Goal: Information Seeking & Learning: Compare options

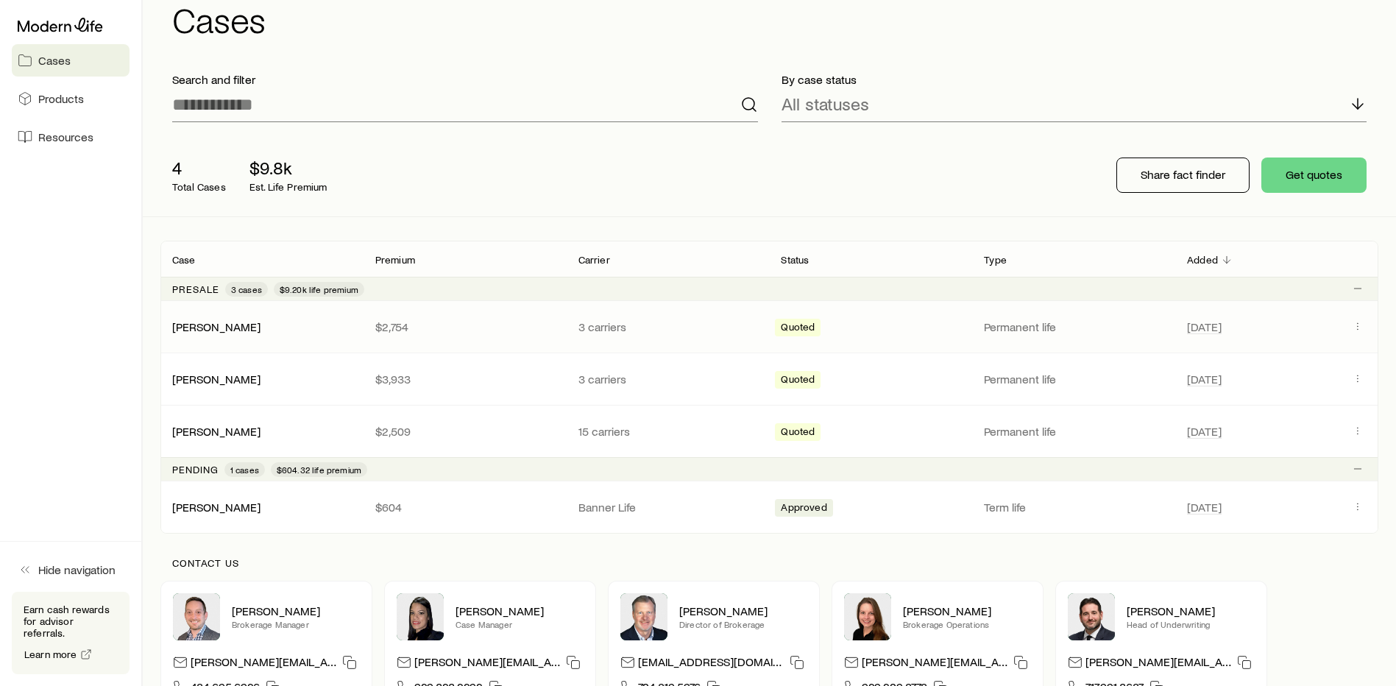
scroll to position [74, 0]
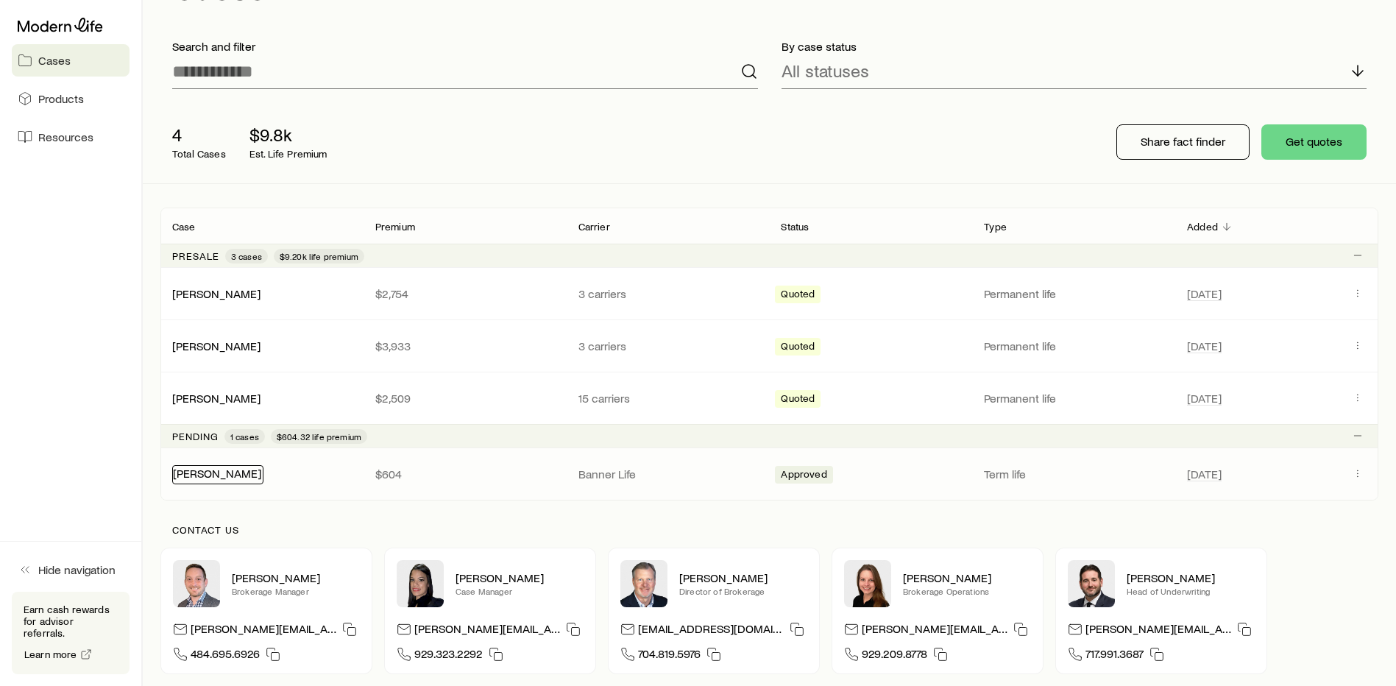
click at [225, 474] on link "[PERSON_NAME]" at bounding box center [217, 473] width 88 height 14
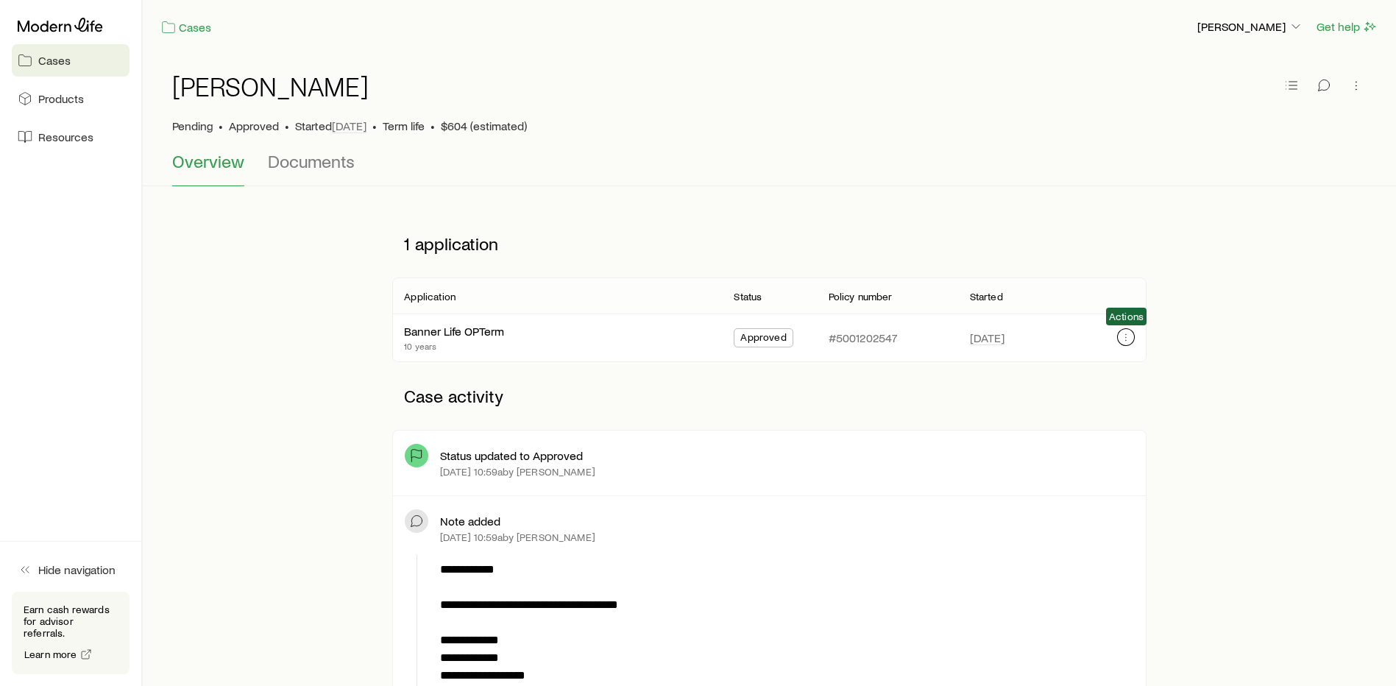
click at [1131, 336] on icon "button" at bounding box center [1126, 337] width 12 height 12
click at [186, 26] on link "Cases" at bounding box center [186, 27] width 52 height 17
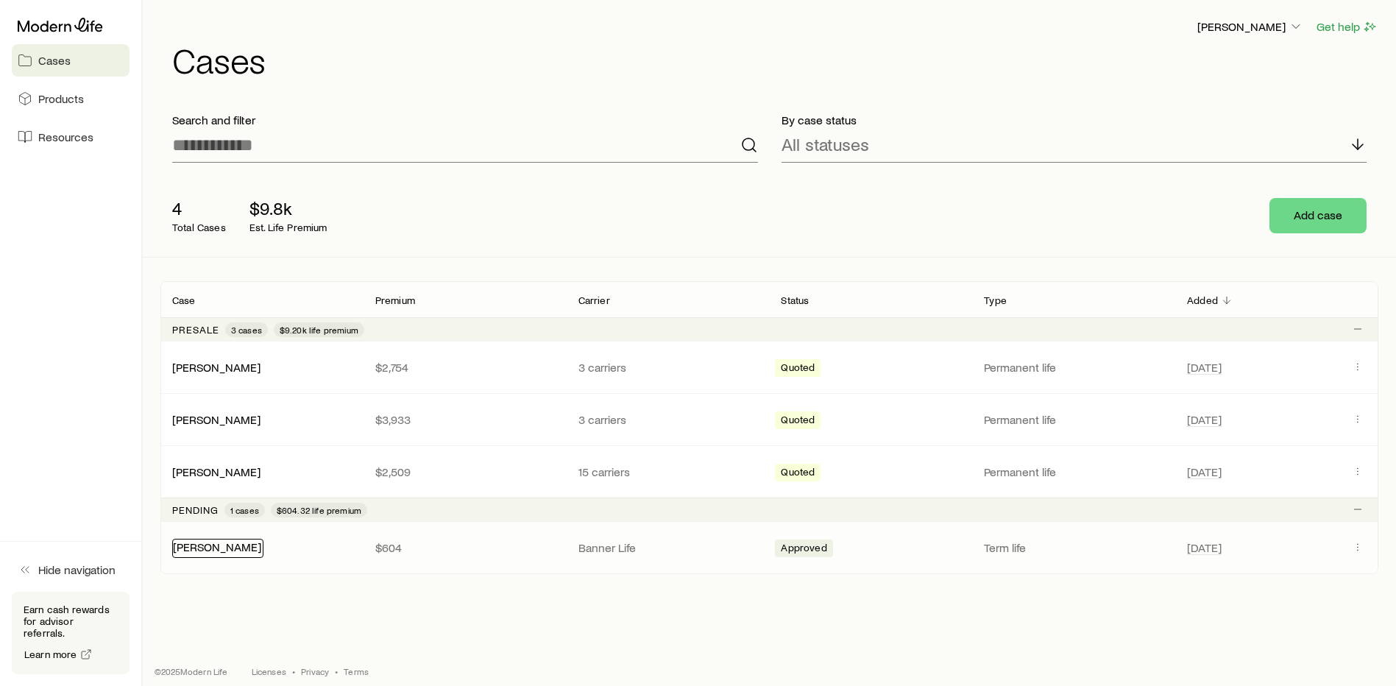
click at [212, 547] on link "[PERSON_NAME]" at bounding box center [217, 547] width 88 height 14
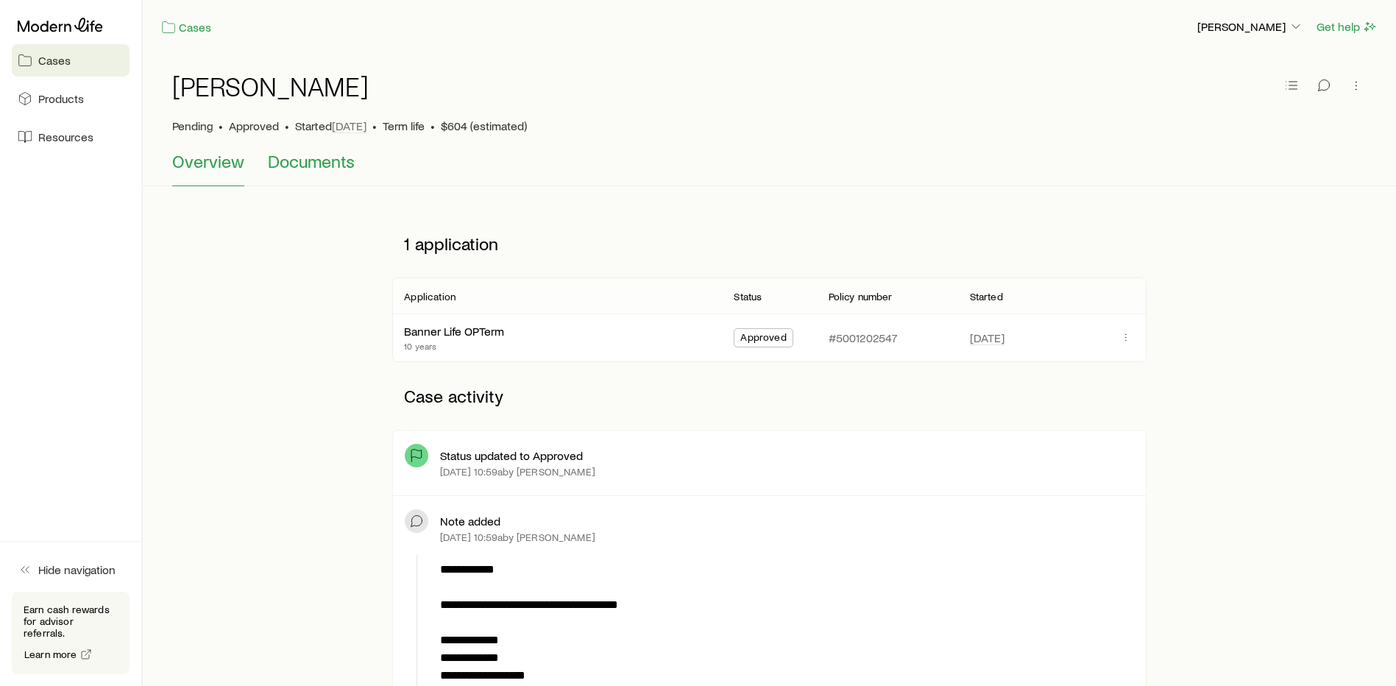
click at [293, 166] on span "Documents" at bounding box center [311, 161] width 87 height 21
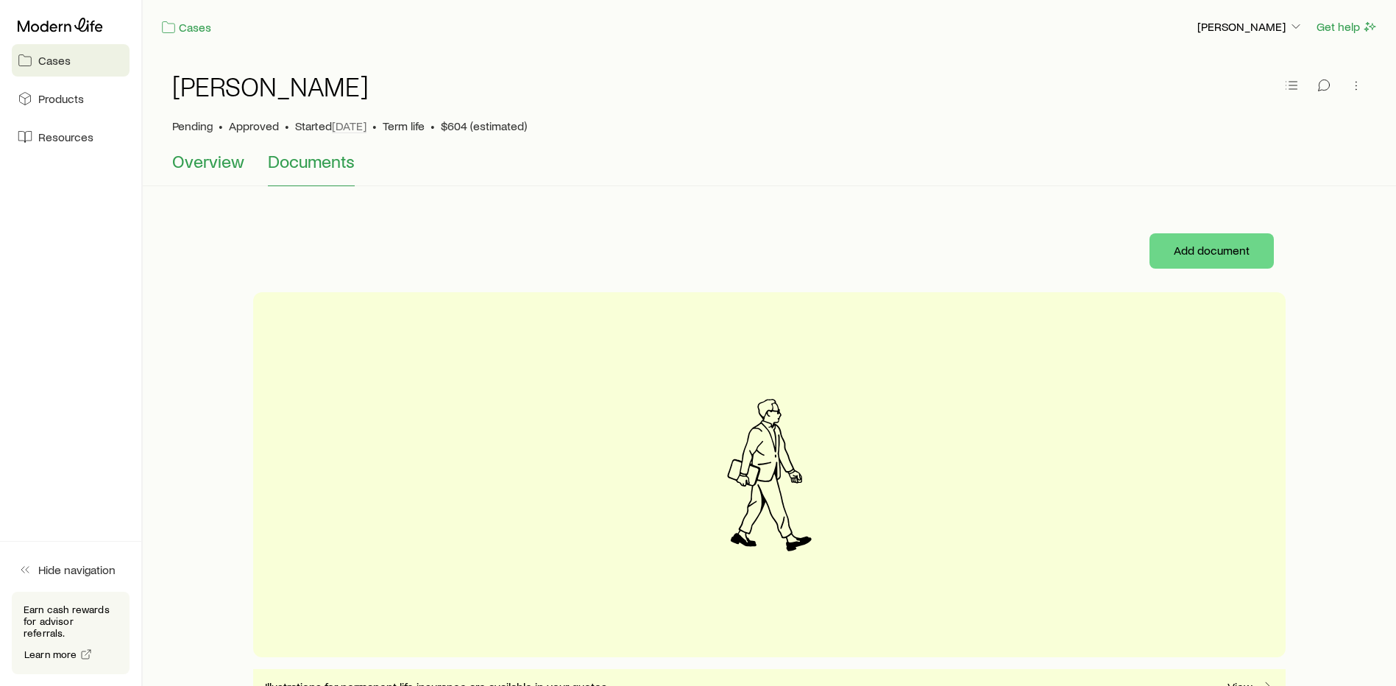
click at [212, 163] on span "Overview" at bounding box center [208, 161] width 72 height 21
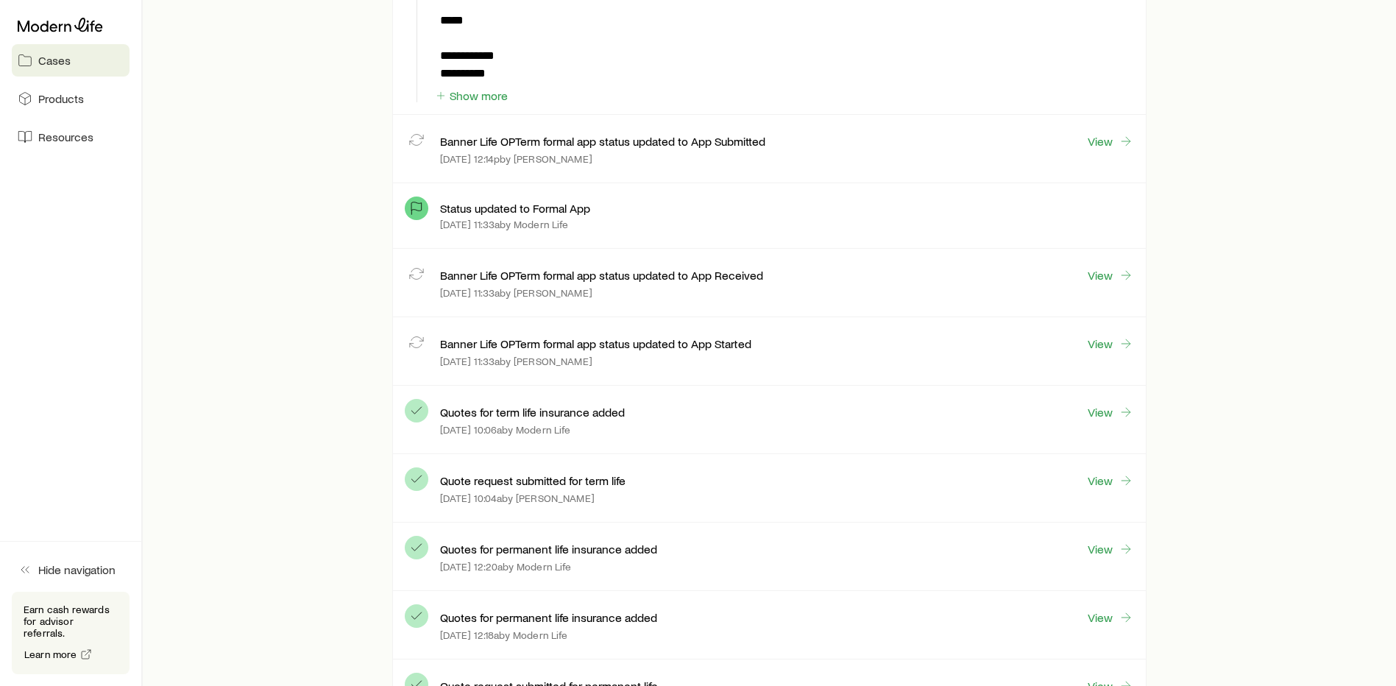
scroll to position [2061, 0]
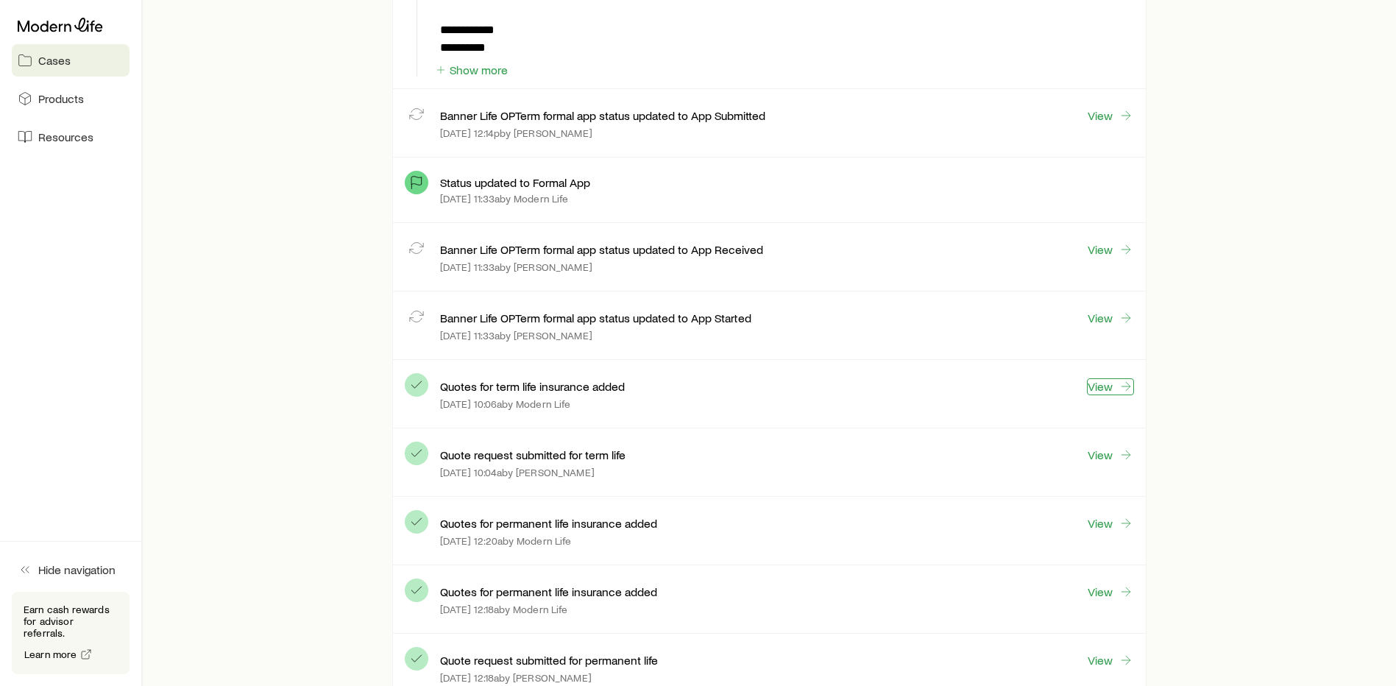
click at [1130, 381] on icon at bounding box center [1126, 386] width 15 height 15
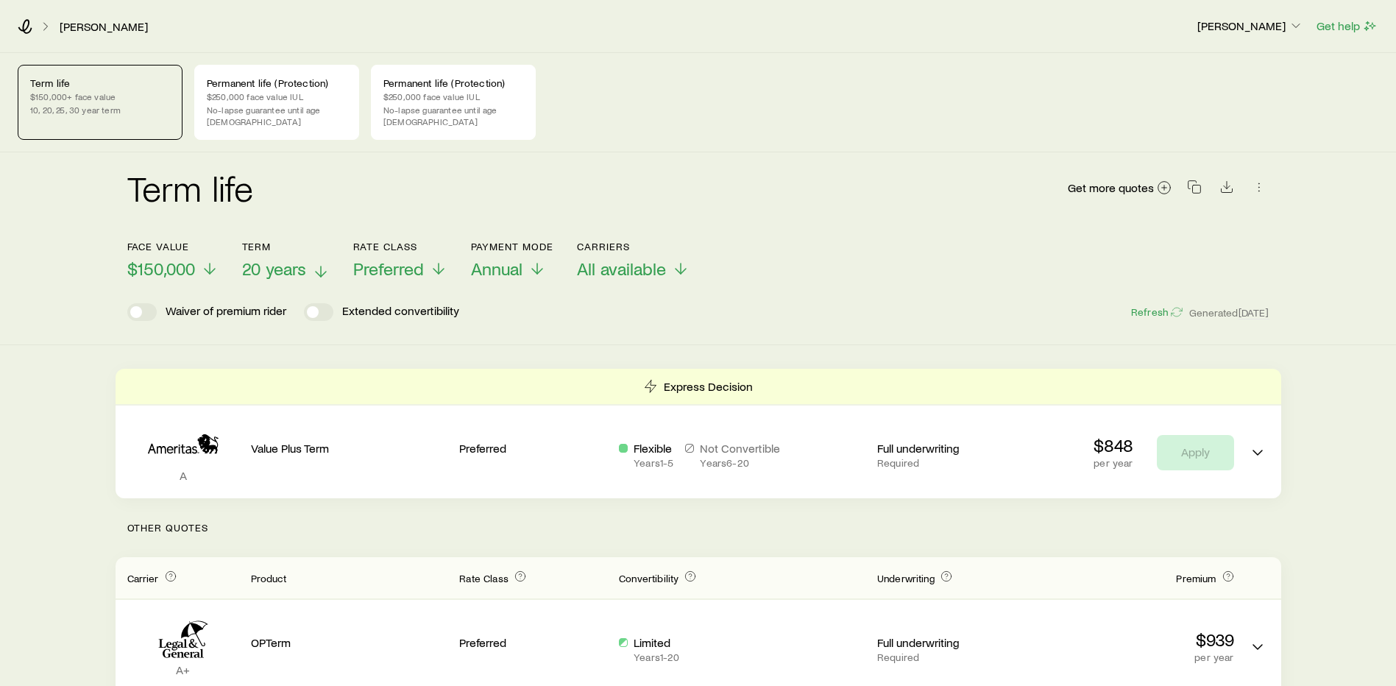
click at [313, 263] on icon at bounding box center [321, 272] width 18 height 18
click at [430, 263] on icon at bounding box center [436, 272] width 18 height 18
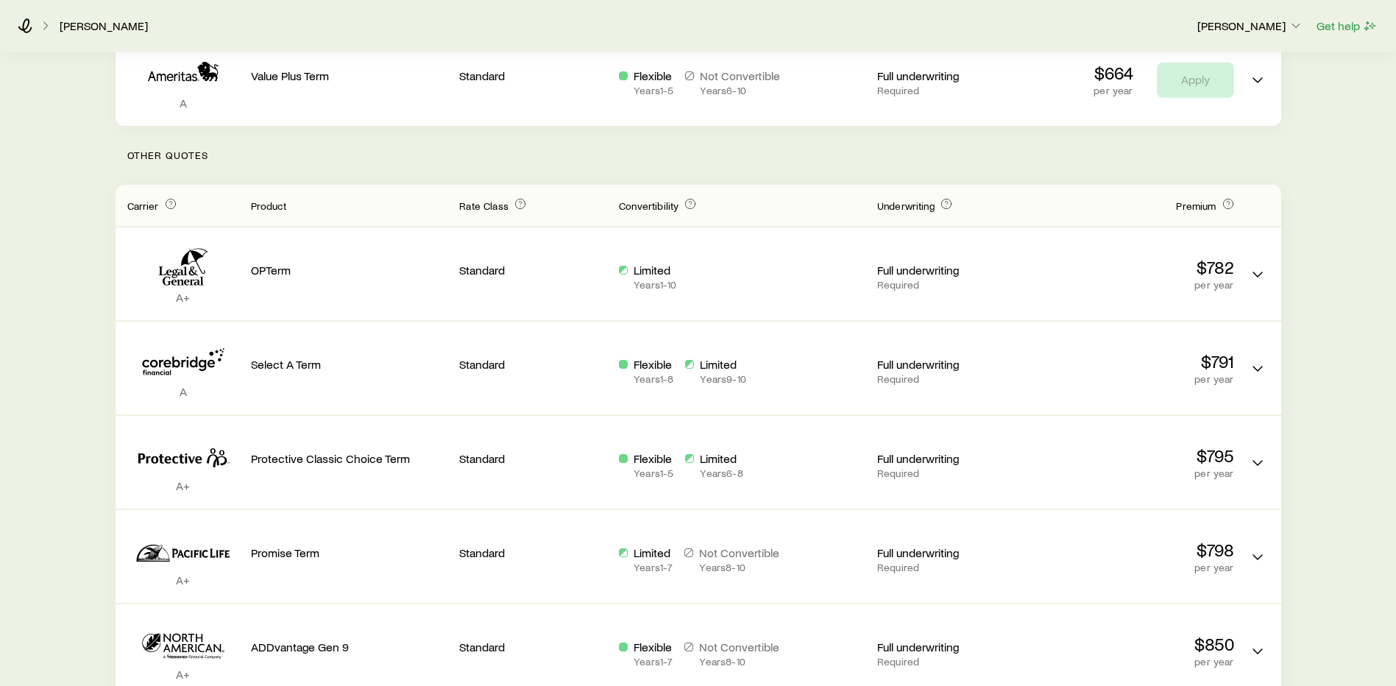
scroll to position [368, 0]
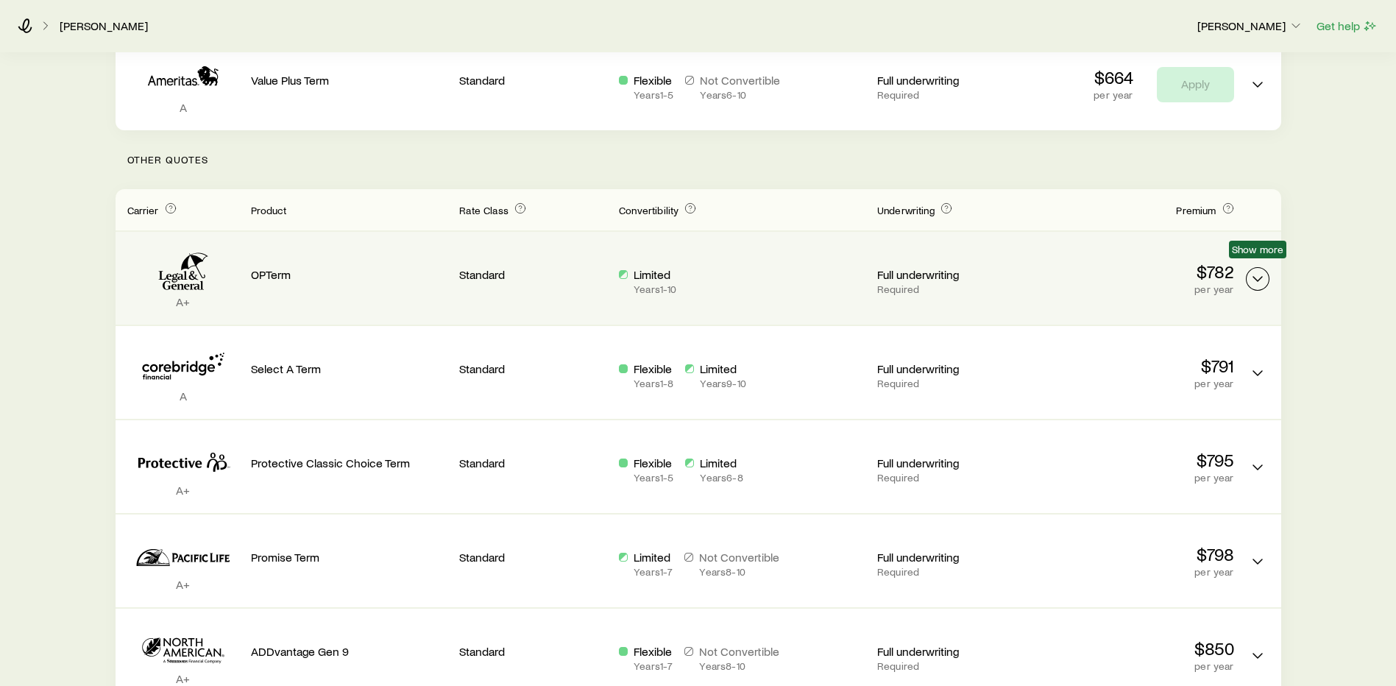
click at [1256, 270] on icon "Term quotes" at bounding box center [1258, 279] width 18 height 18
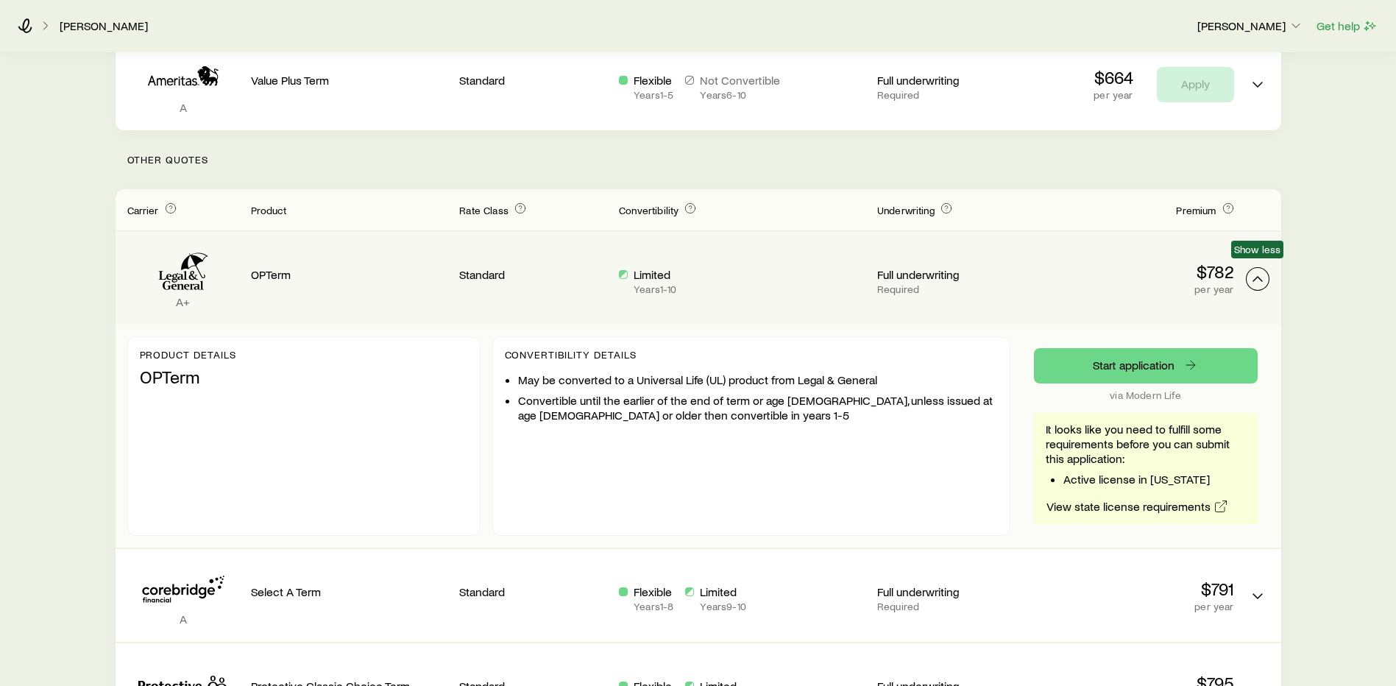
click at [1268, 267] on button "Term quotes" at bounding box center [1258, 279] width 24 height 24
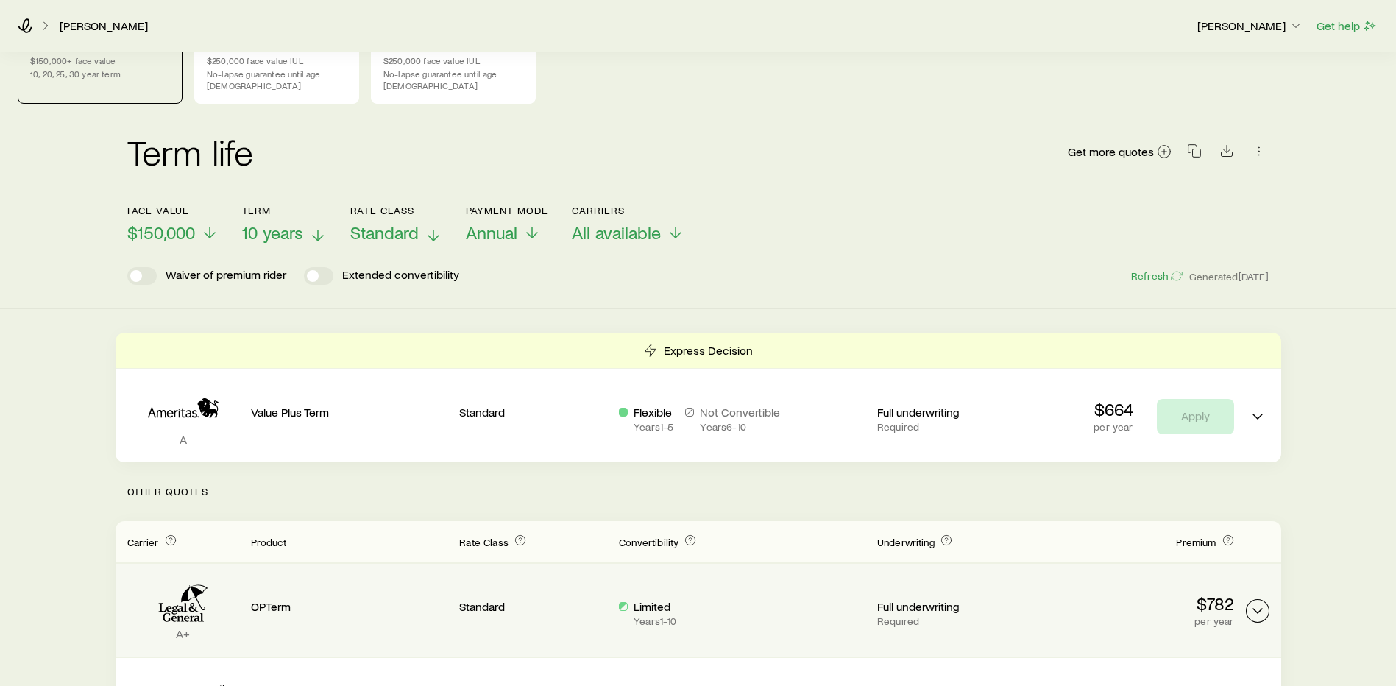
scroll to position [0, 0]
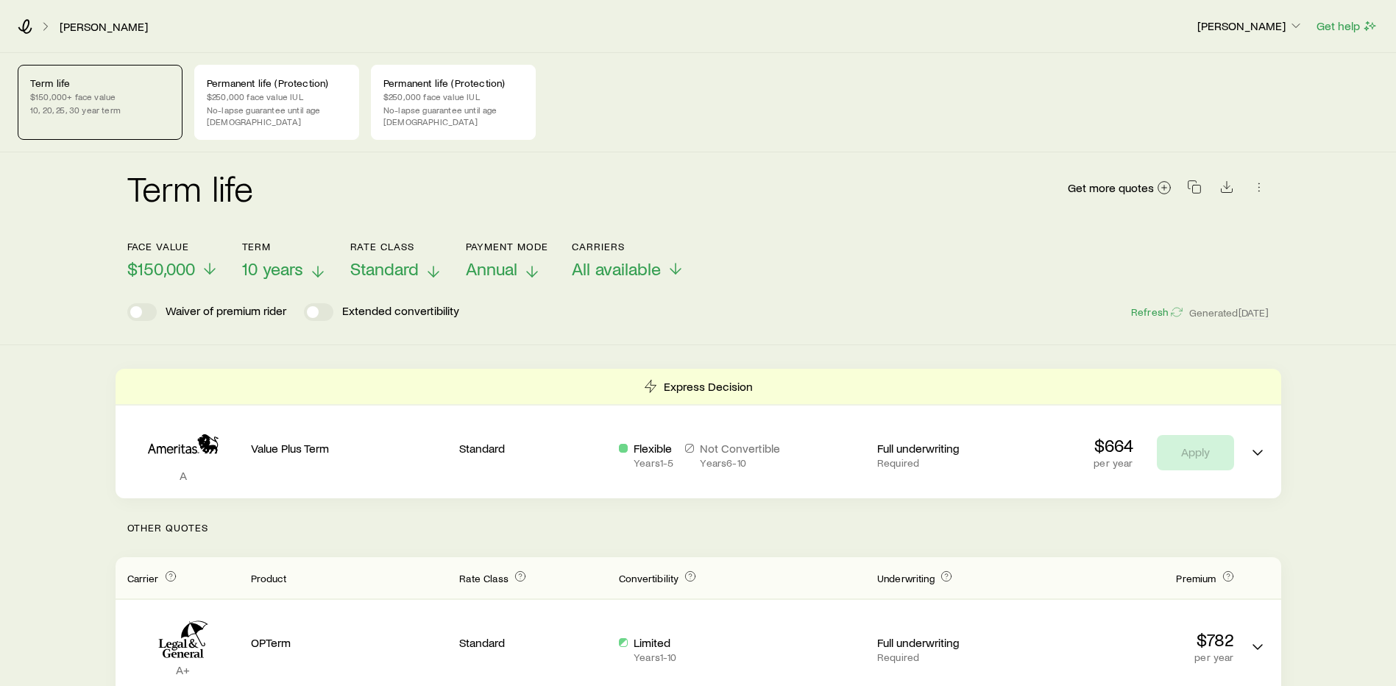
click at [515, 258] on span "Annual" at bounding box center [492, 268] width 52 height 21
click at [331, 306] on span at bounding box center [325, 312] width 12 height 12
click at [313, 306] on span at bounding box center [313, 312] width 12 height 12
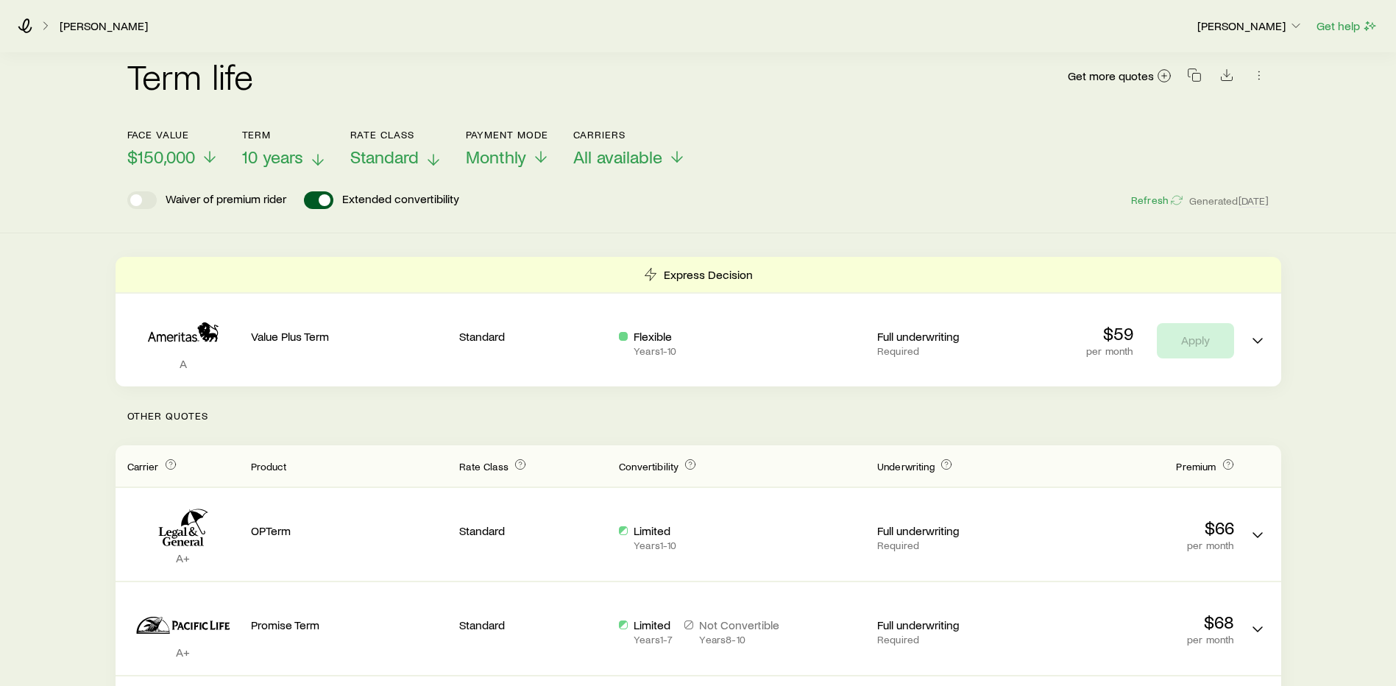
scroll to position [74, 0]
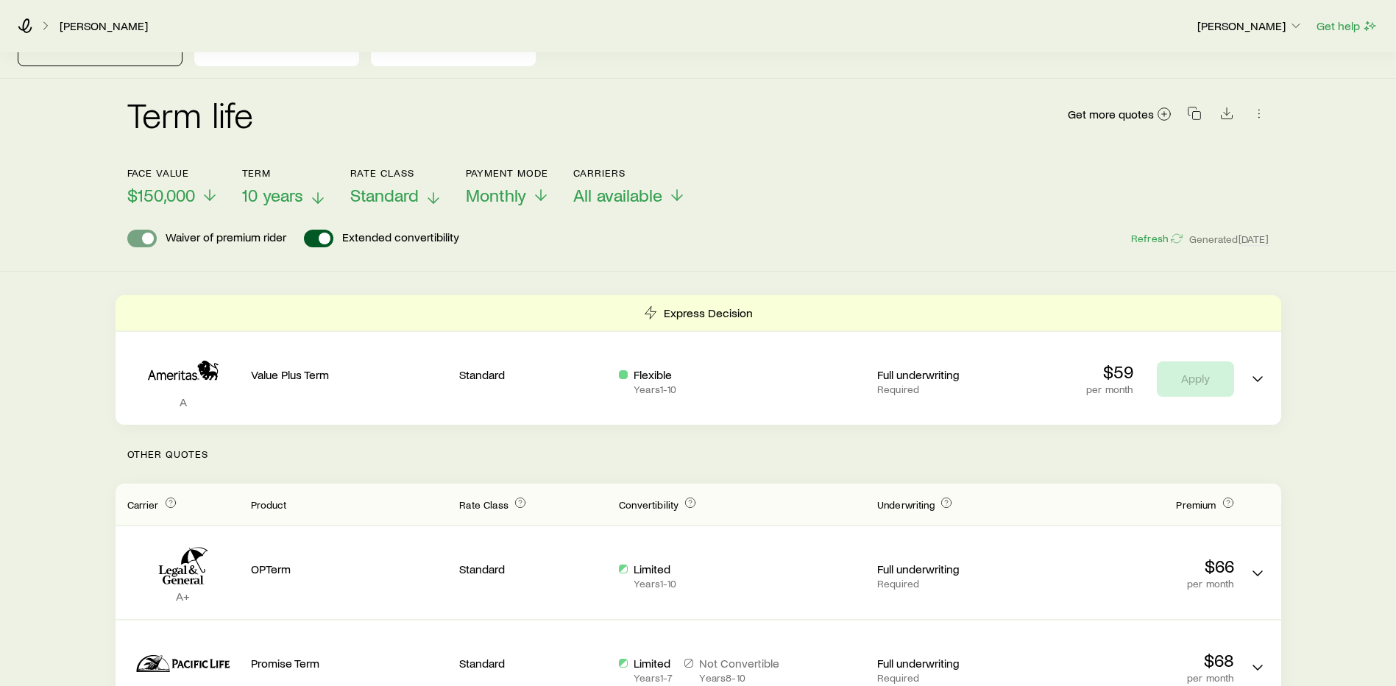
click at [142, 233] on span at bounding box center [148, 239] width 12 height 12
click at [147, 230] on span at bounding box center [141, 239] width 29 height 18
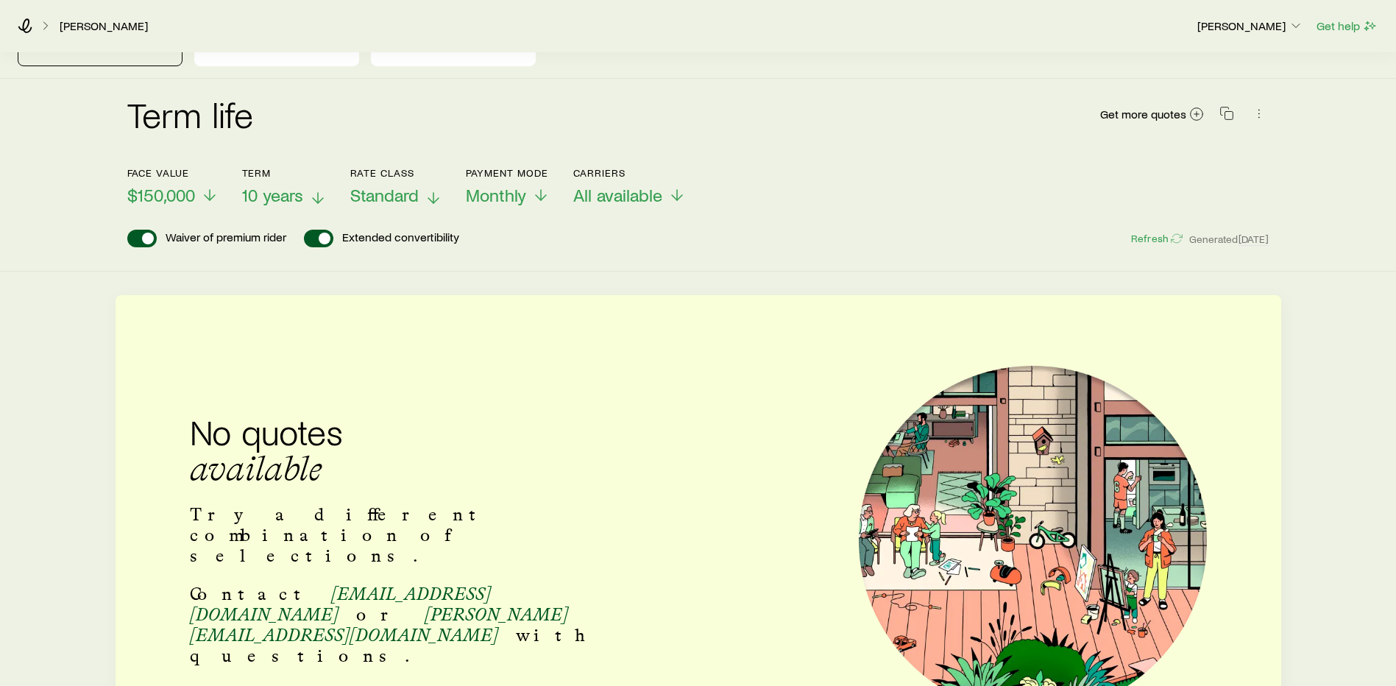
click at [135, 230] on span at bounding box center [141, 239] width 29 height 18
click at [144, 233] on span at bounding box center [148, 239] width 12 height 12
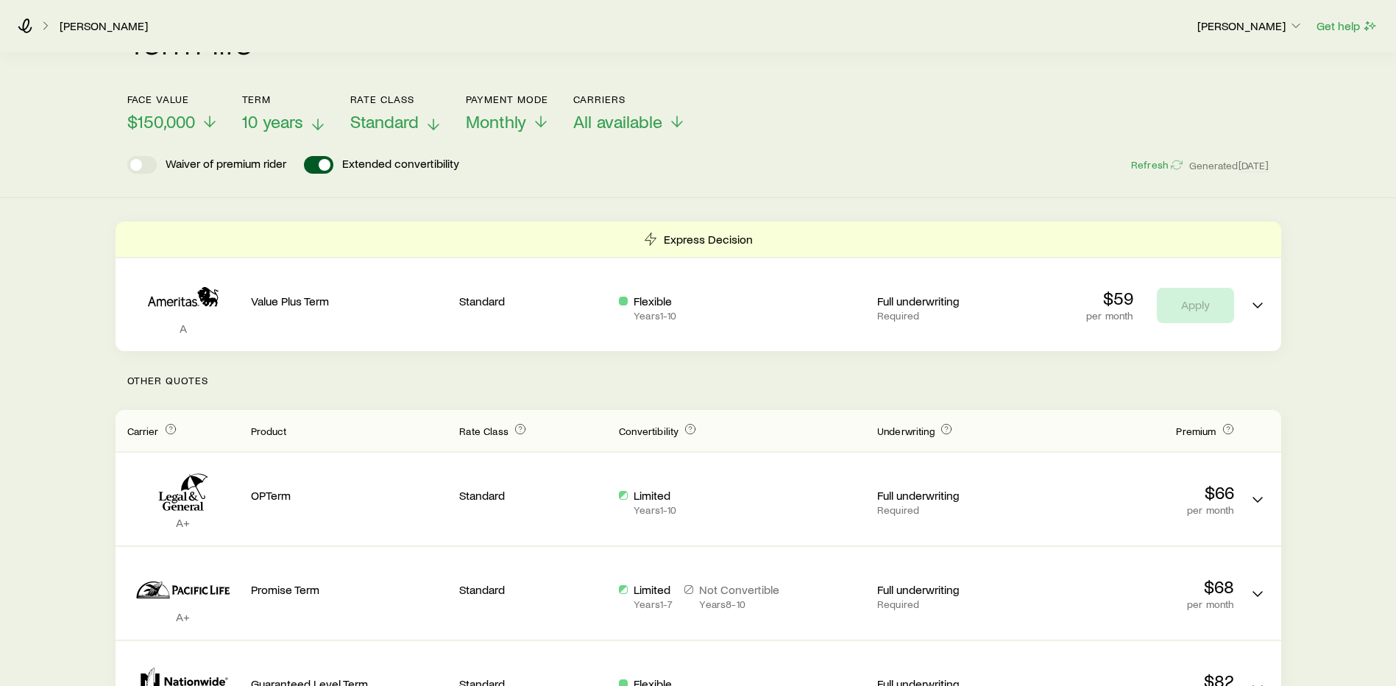
scroll to position [221, 0]
